Goal: Task Accomplishment & Management: Use online tool/utility

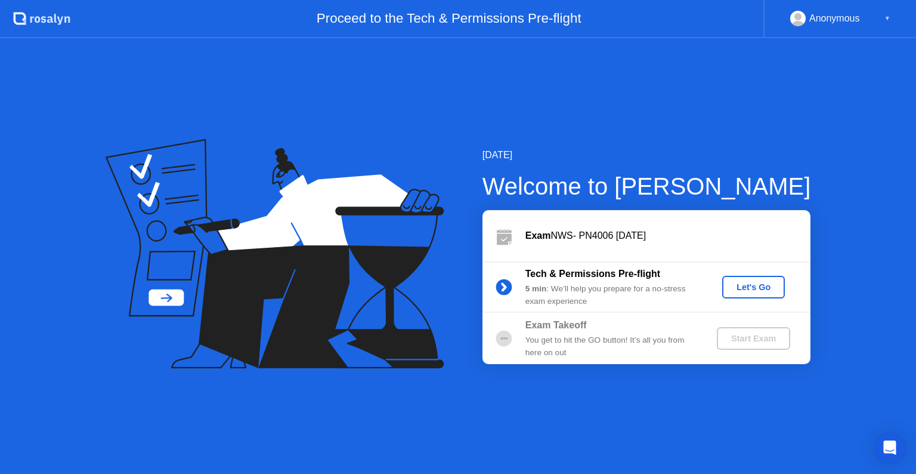
click at [627, 242] on div "Exam NWS- PN4006 [DATE]" at bounding box center [668, 235] width 285 height 14
click at [824, 144] on div "[DATE] Welcome to [PERSON_NAME] Exam NWS- PN4006 [DATE] Tech & Permissions Pre-…" at bounding box center [458, 255] width 916 height 435
click at [885, 15] on div "▼" at bounding box center [888, 19] width 6 height 16
click at [744, 291] on div "Let's Go" at bounding box center [753, 287] width 53 height 10
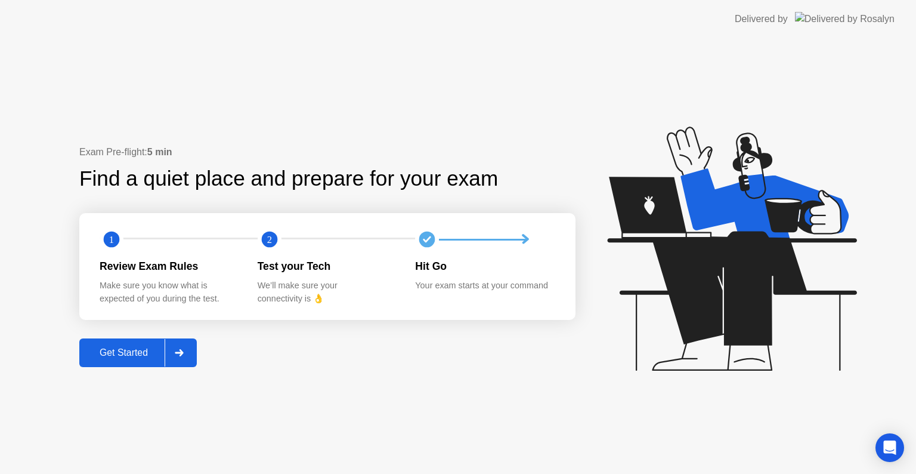
click at [139, 356] on div "Get Started" at bounding box center [124, 352] width 82 height 11
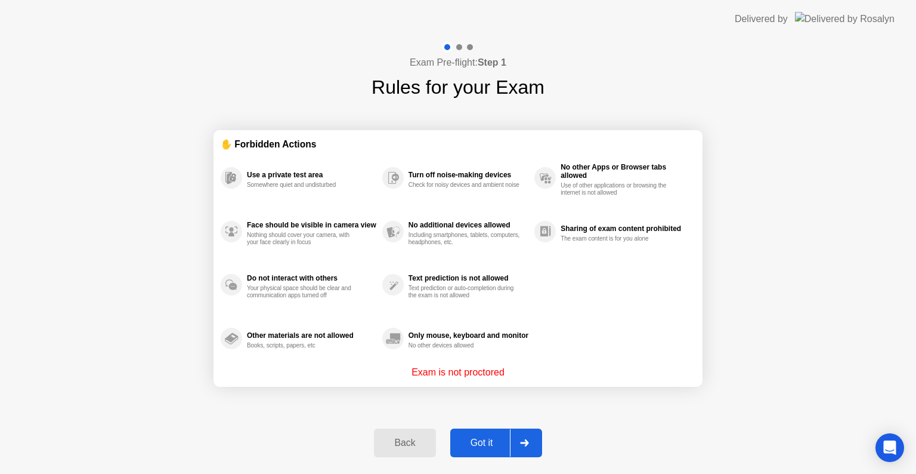
click at [487, 445] on div "Got it" at bounding box center [482, 442] width 56 height 11
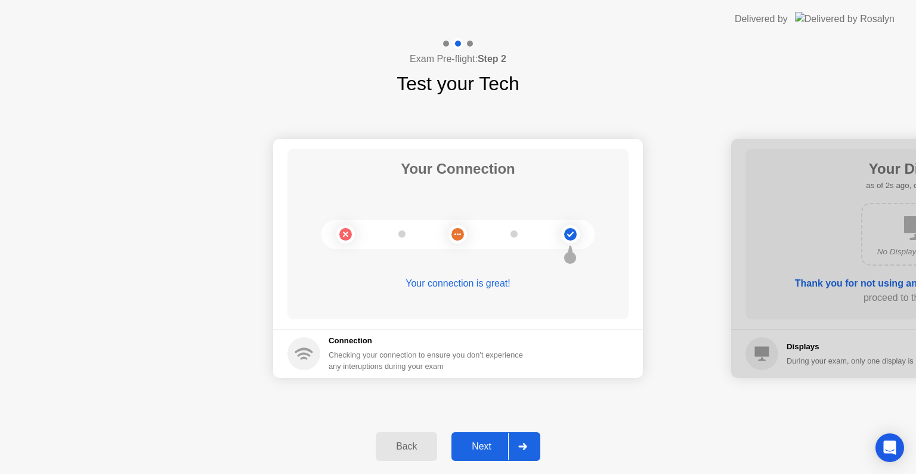
click at [527, 444] on icon at bounding box center [522, 446] width 9 height 7
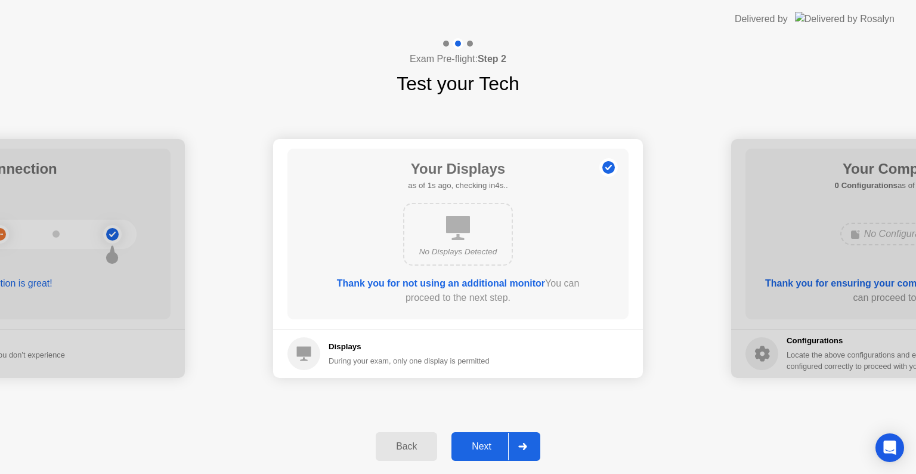
click at [411, 449] on div "Back" at bounding box center [406, 446] width 54 height 11
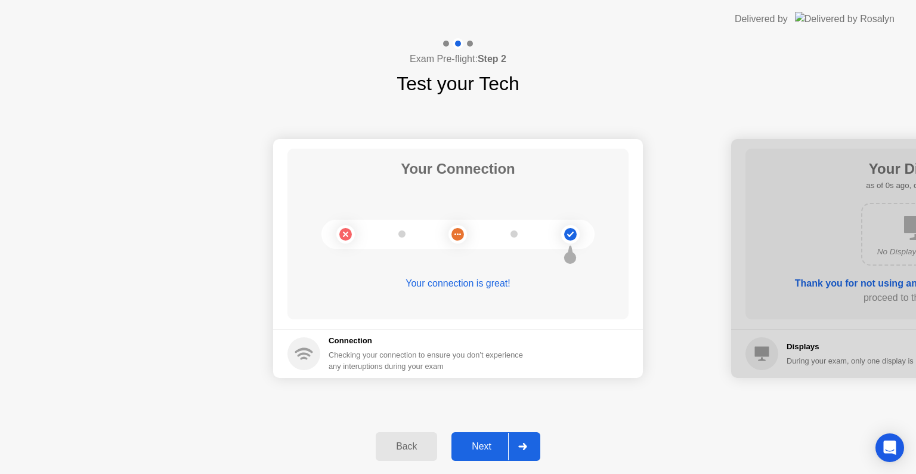
click at [475, 450] on div "Next" at bounding box center [481, 446] width 53 height 11
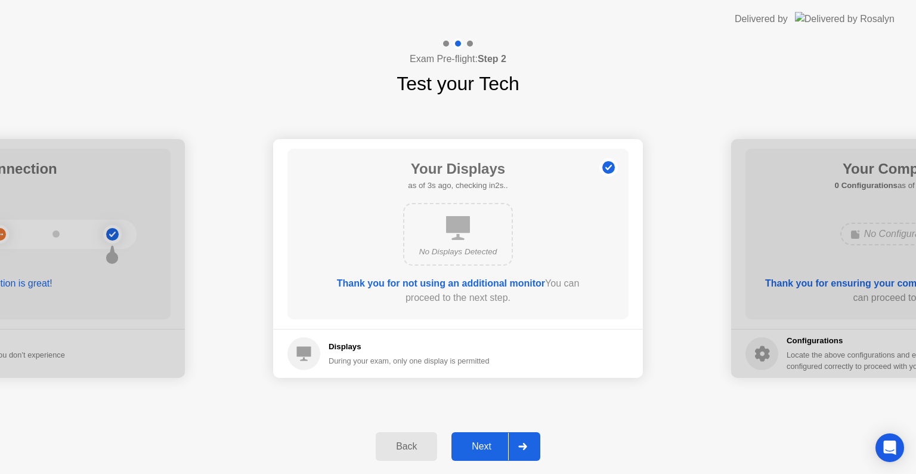
click at [523, 452] on div at bounding box center [522, 446] width 29 height 27
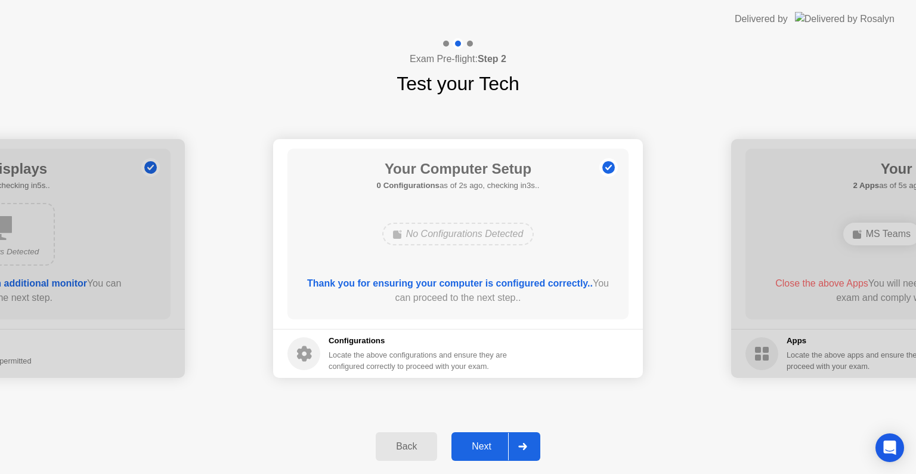
click at [523, 452] on div at bounding box center [522, 446] width 29 height 27
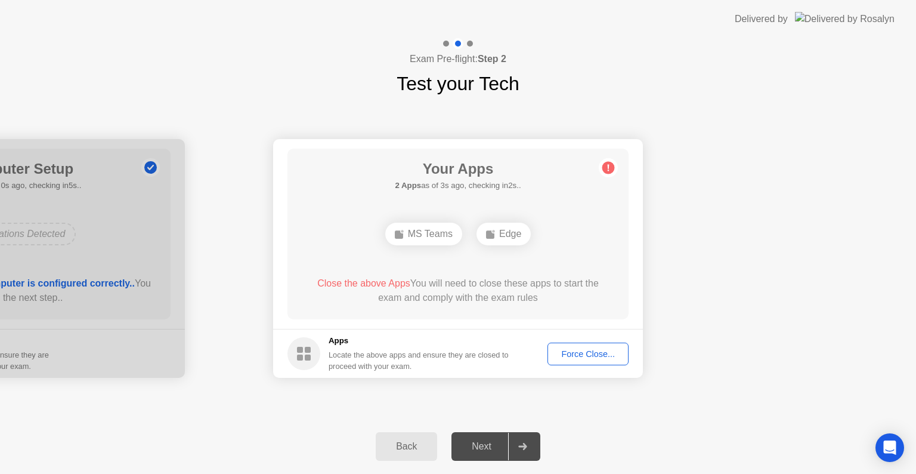
click at [582, 351] on div "Force Close..." at bounding box center [588, 354] width 73 height 10
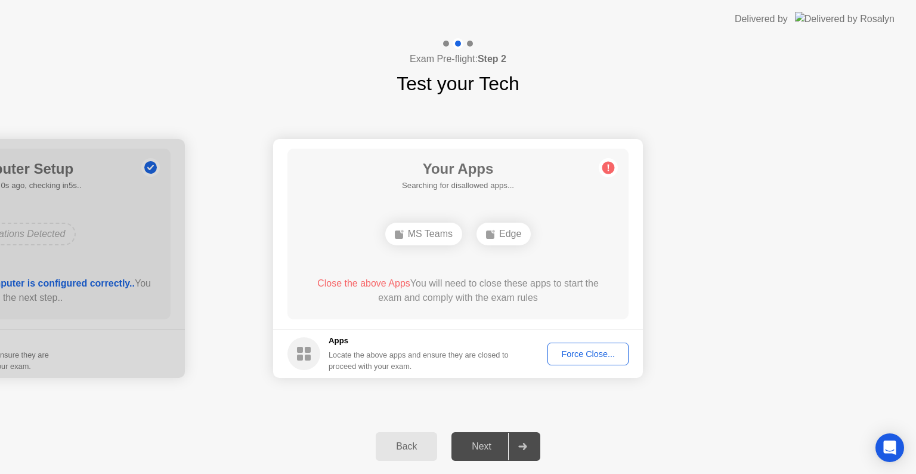
click at [524, 449] on icon at bounding box center [522, 446] width 8 height 7
click at [416, 437] on button "Back" at bounding box center [406, 446] width 61 height 29
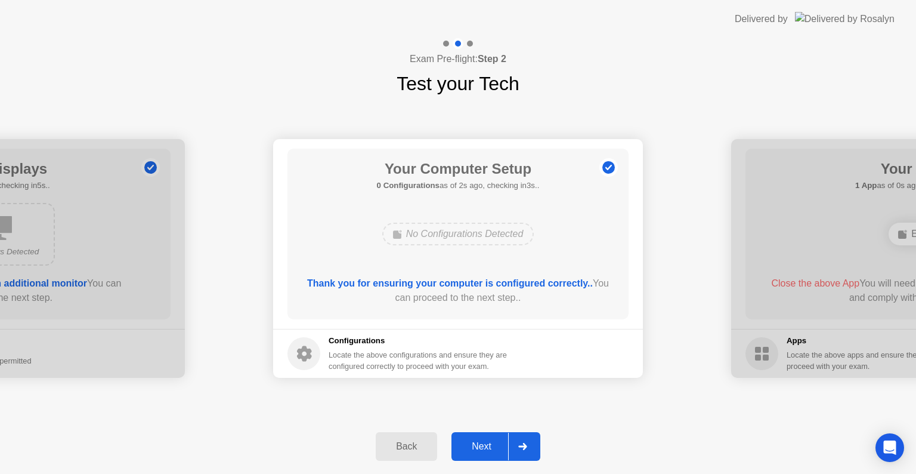
click at [525, 444] on icon at bounding box center [522, 446] width 8 height 7
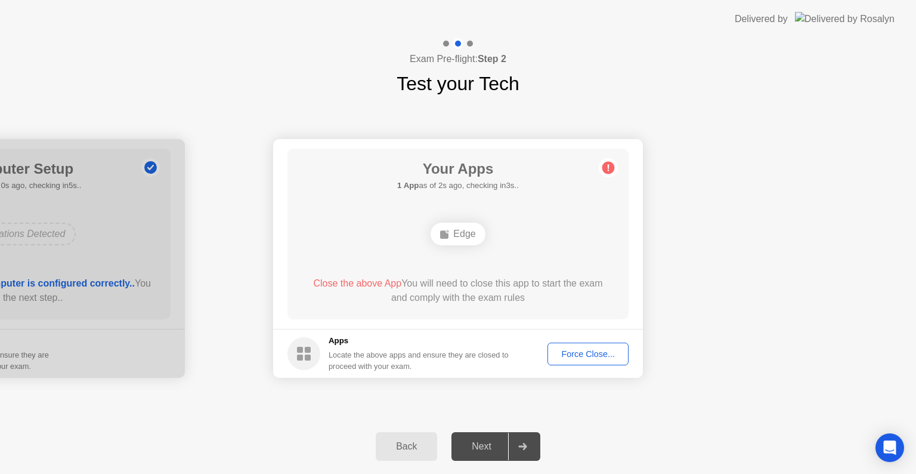
click at [461, 241] on div "Edge" at bounding box center [458, 234] width 54 height 23
click at [580, 349] on div "Force Close..." at bounding box center [588, 354] width 73 height 10
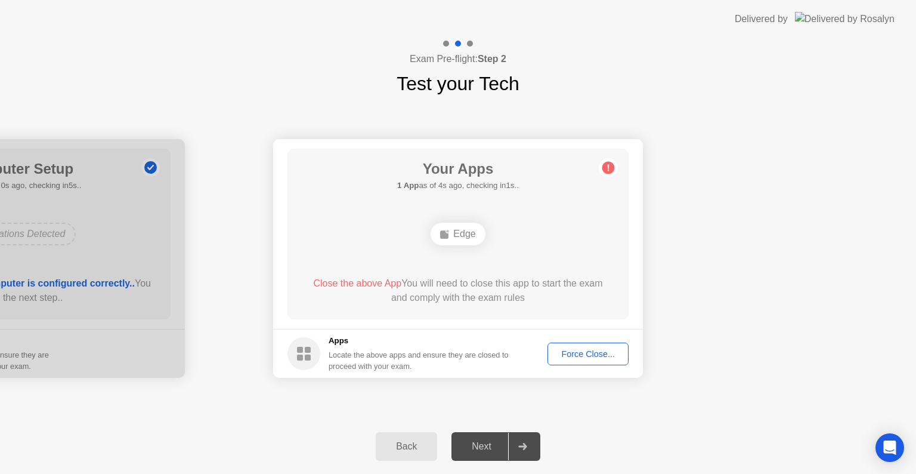
click at [588, 363] on button "Force Close..." at bounding box center [588, 353] width 81 height 23
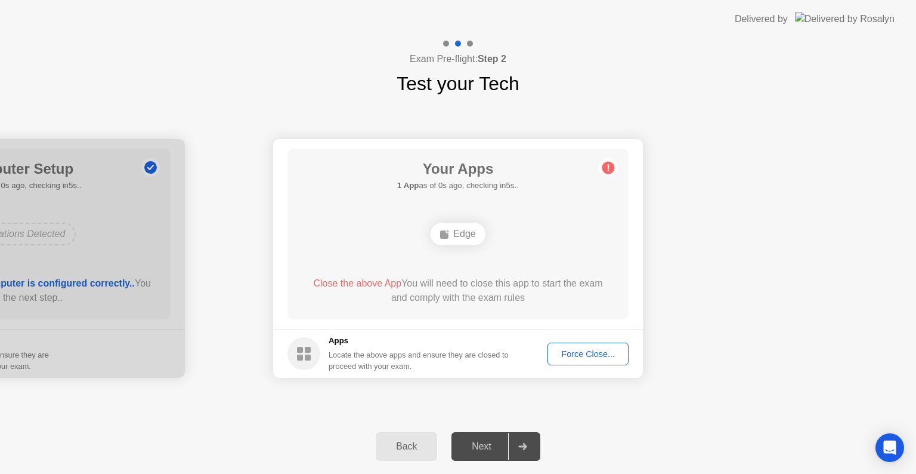
click at [601, 357] on div "Force Close..." at bounding box center [588, 354] width 73 height 10
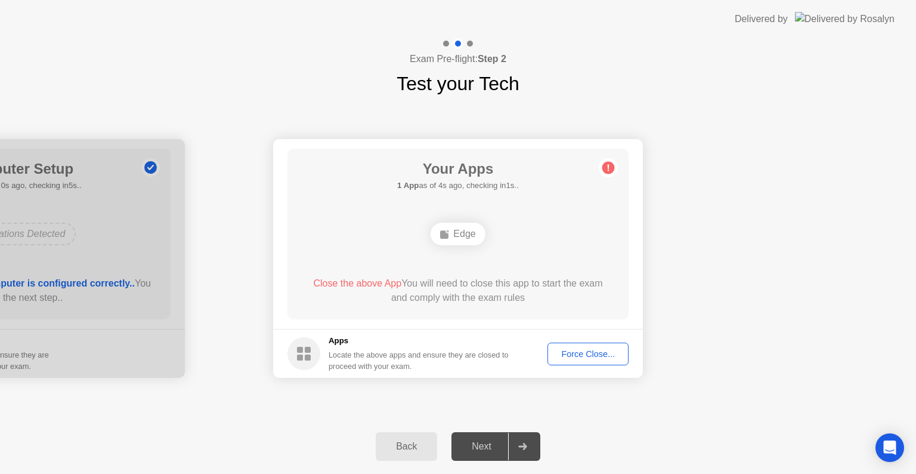
click at [508, 465] on div "Back Next" at bounding box center [458, 446] width 916 height 55
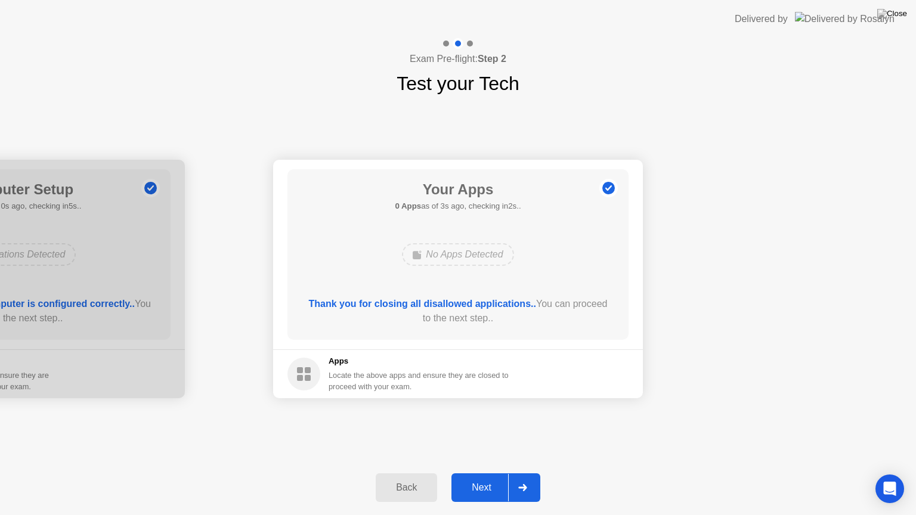
click at [483, 256] on div "No Apps Detected" at bounding box center [458, 254] width 112 height 23
click at [411, 396] on footer "Apps Locate the above apps and ensure they are closed to proceed with your exam." at bounding box center [458, 374] width 370 height 49
click at [524, 473] on div at bounding box center [522, 487] width 29 height 27
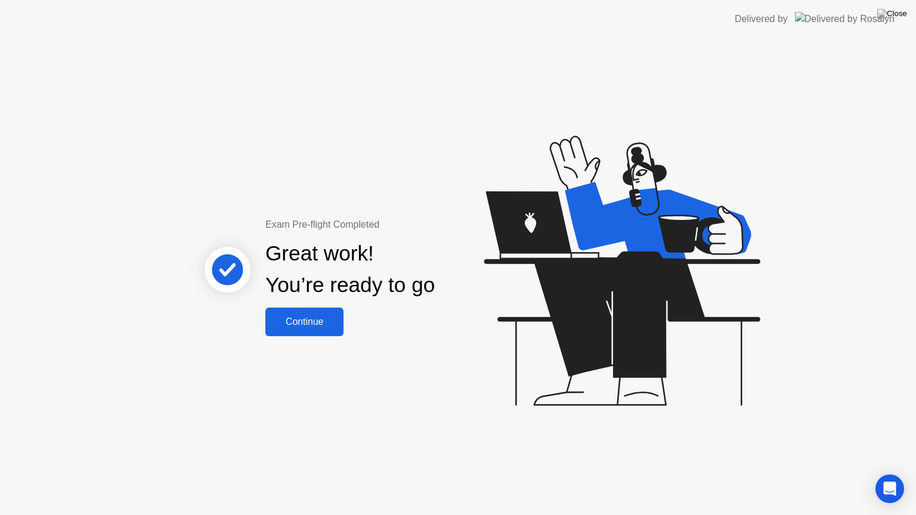
click at [316, 319] on div "Continue" at bounding box center [304, 322] width 71 height 11
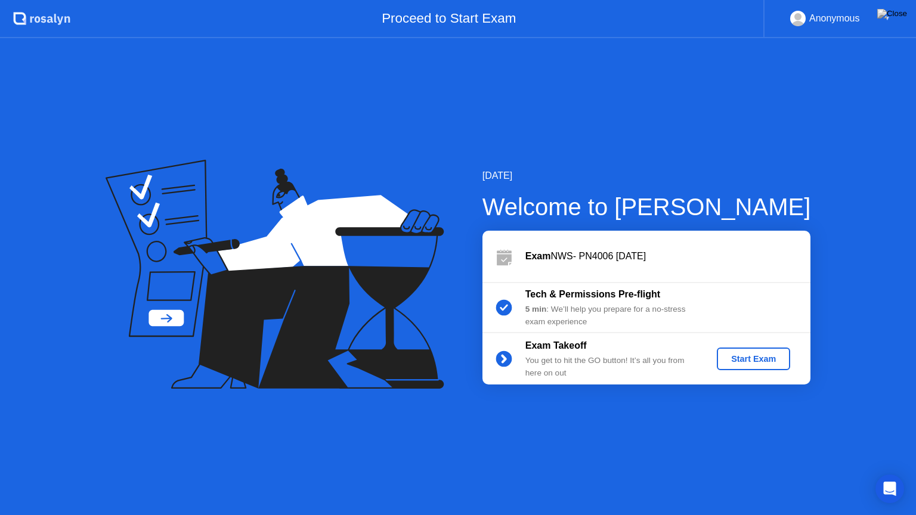
click at [770, 354] on div "Start Exam" at bounding box center [754, 359] width 64 height 10
